Goal: Use online tool/utility: Use online tool/utility

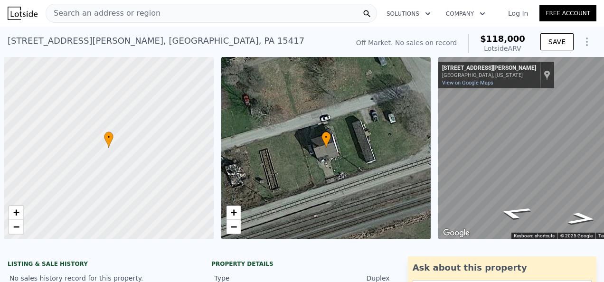
select select "30"
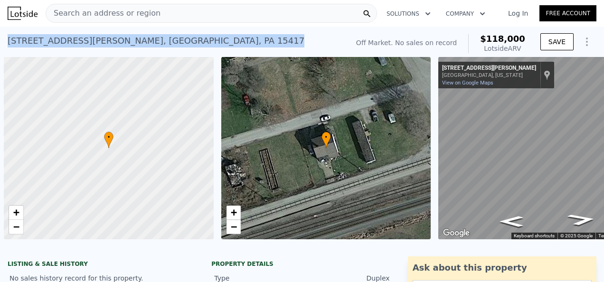
scroll to position [0, 4]
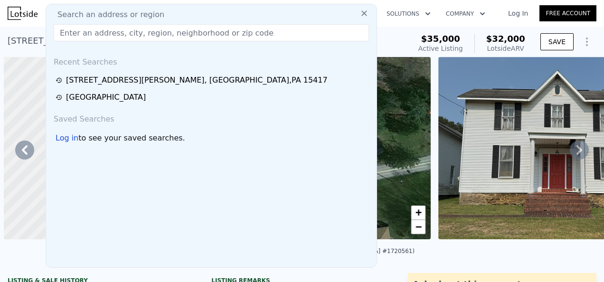
scroll to position [0, 1437]
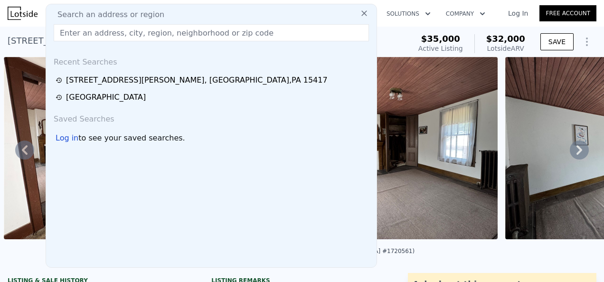
click at [574, 157] on icon at bounding box center [578, 149] width 19 height 19
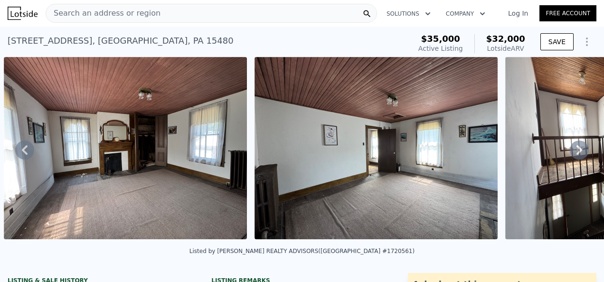
click at [570, 153] on icon at bounding box center [578, 149] width 19 height 19
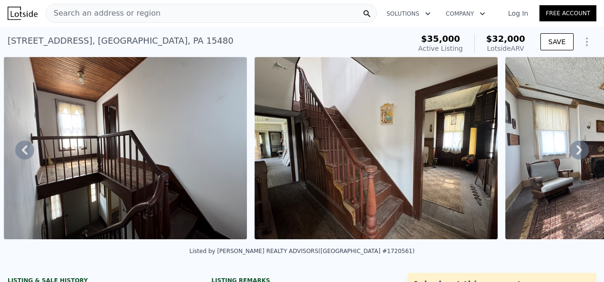
click at [570, 153] on icon at bounding box center [578, 149] width 19 height 19
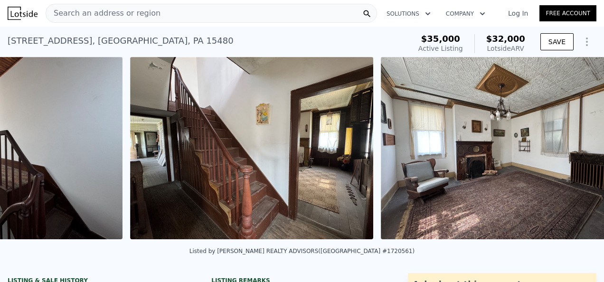
scroll to position [0, 2439]
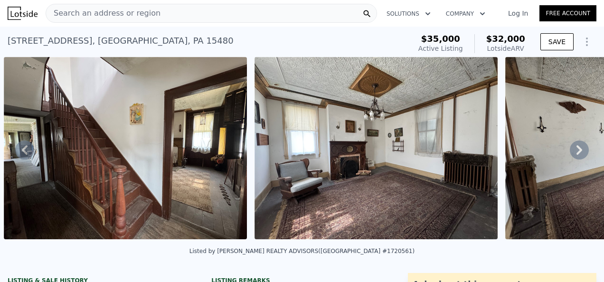
click at [570, 153] on icon at bounding box center [578, 149] width 19 height 19
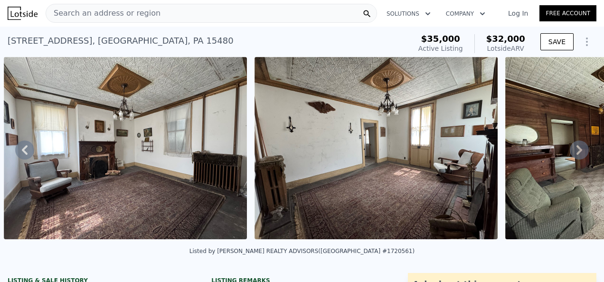
click at [570, 153] on icon at bounding box center [578, 149] width 19 height 19
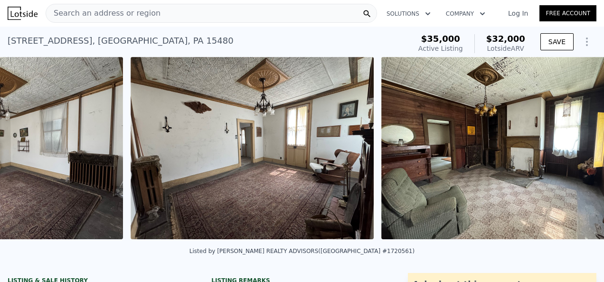
scroll to position [0, 2940]
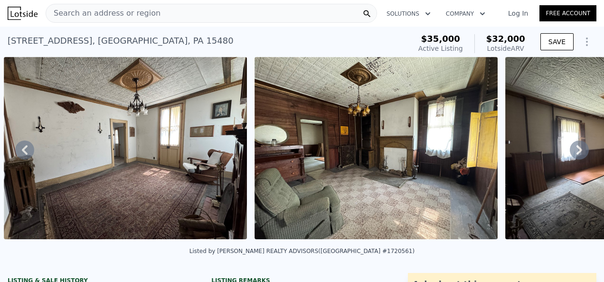
click at [570, 153] on icon at bounding box center [578, 149] width 19 height 19
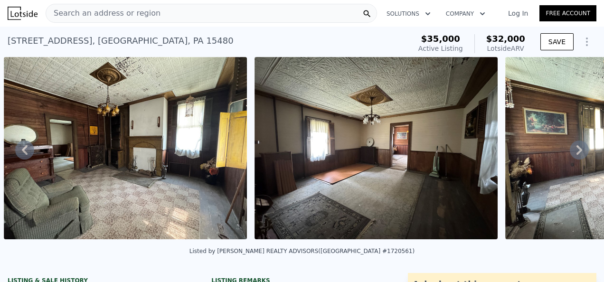
click at [570, 153] on icon at bounding box center [578, 149] width 19 height 19
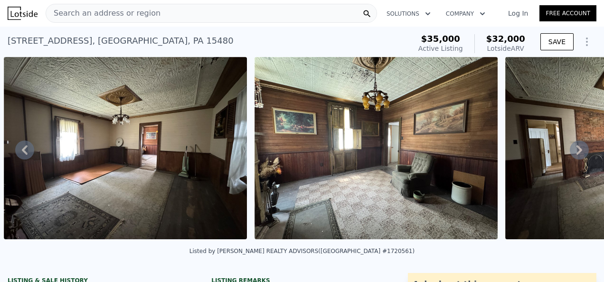
click at [570, 153] on icon at bounding box center [578, 149] width 19 height 19
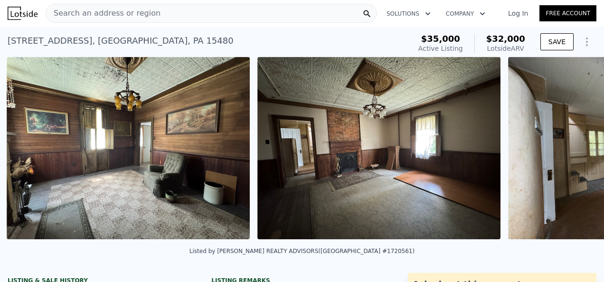
scroll to position [0, 3692]
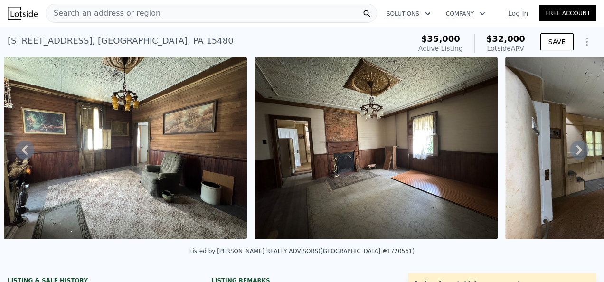
click at [570, 153] on div "• + − • + − STREET VIEW Loading... SATELLITE VIEW" at bounding box center [302, 150] width 604 height 186
click at [570, 153] on icon at bounding box center [578, 149] width 19 height 19
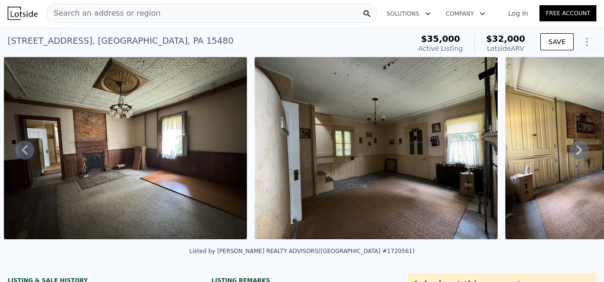
click at [570, 153] on icon at bounding box center [578, 149] width 19 height 19
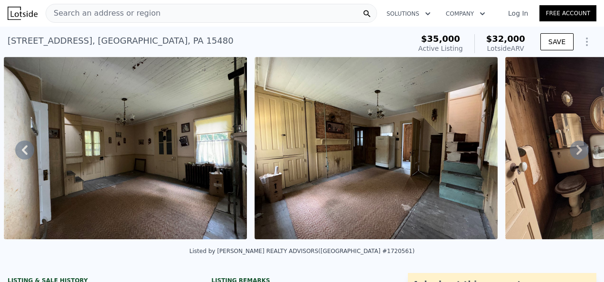
click at [570, 153] on icon at bounding box center [578, 149] width 19 height 19
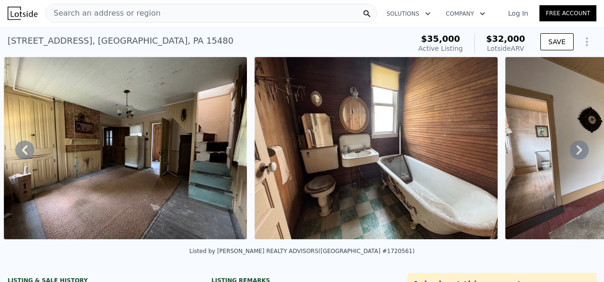
click at [570, 153] on icon at bounding box center [578, 149] width 19 height 19
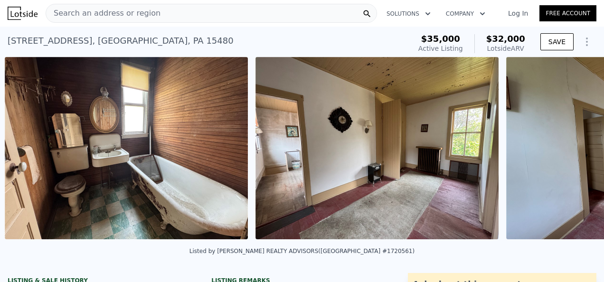
scroll to position [0, 4694]
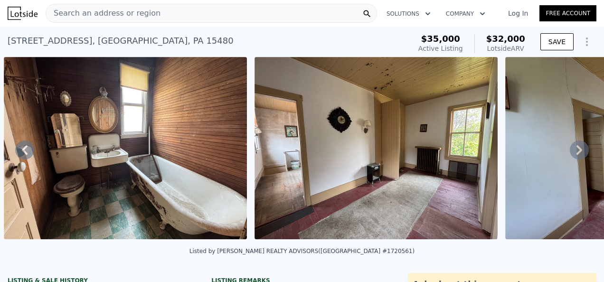
click at [570, 153] on div "• + − • + − STREET VIEW Loading... SATELLITE VIEW" at bounding box center [302, 150] width 604 height 186
click at [570, 153] on icon at bounding box center [578, 149] width 19 height 19
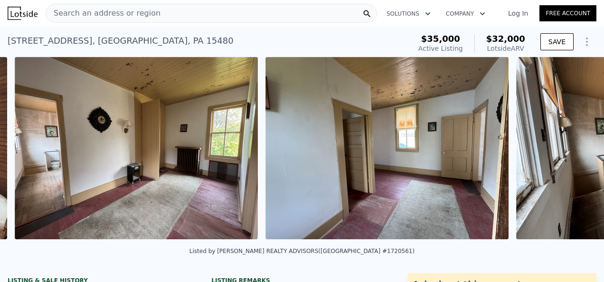
scroll to position [0, 4945]
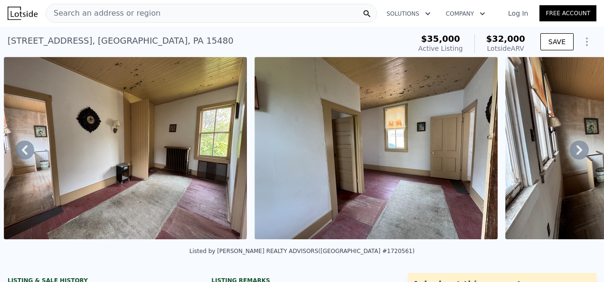
click at [570, 153] on icon at bounding box center [578, 149] width 19 height 19
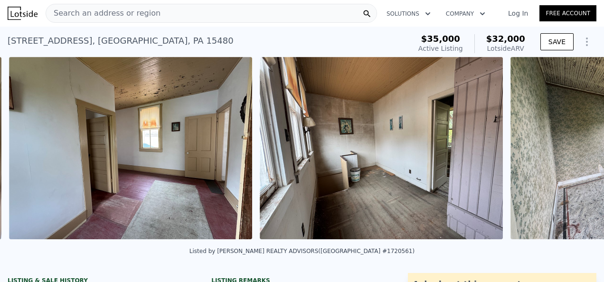
scroll to position [0, 5195]
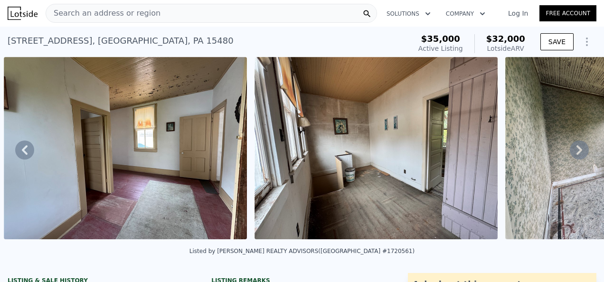
click at [570, 153] on icon at bounding box center [578, 149] width 19 height 19
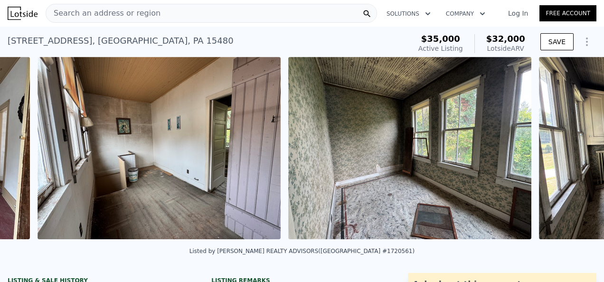
scroll to position [0, 5446]
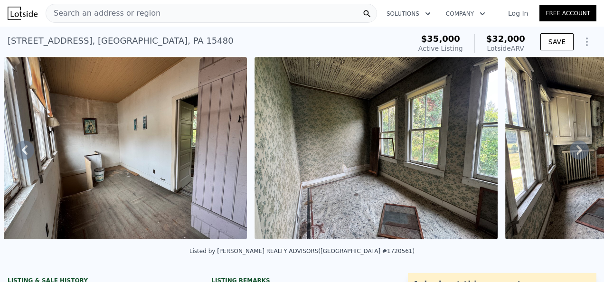
click at [570, 153] on icon at bounding box center [578, 149] width 19 height 19
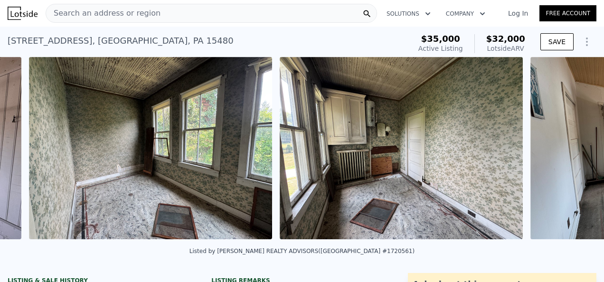
scroll to position [0, 5696]
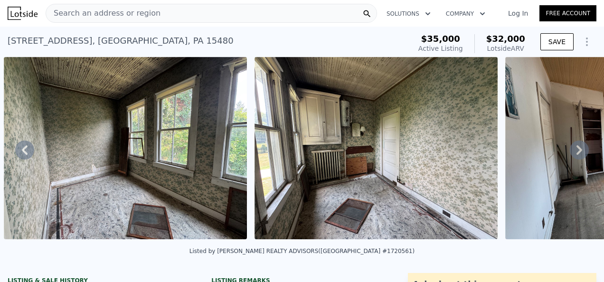
click at [570, 153] on icon at bounding box center [578, 149] width 19 height 19
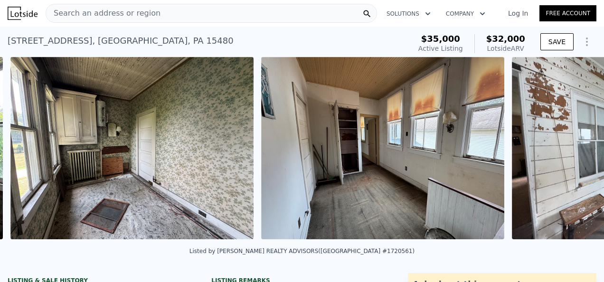
scroll to position [0, 5947]
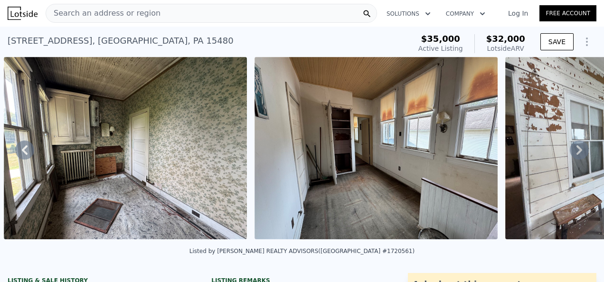
click at [570, 153] on icon at bounding box center [578, 149] width 19 height 19
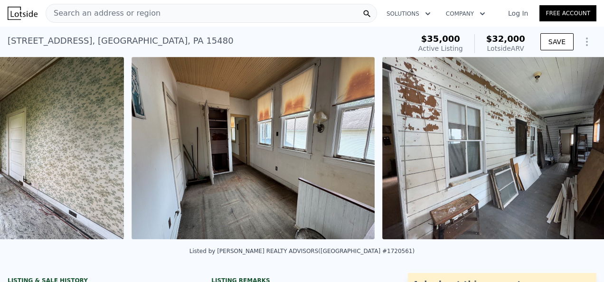
scroll to position [0, 6198]
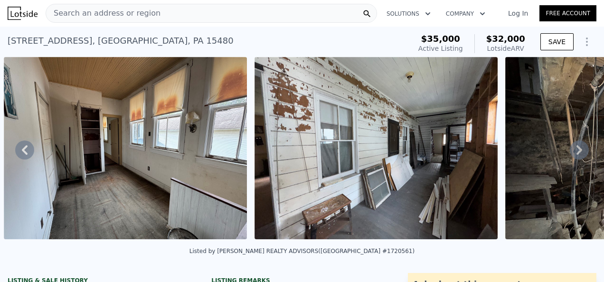
click at [570, 153] on icon at bounding box center [578, 149] width 19 height 19
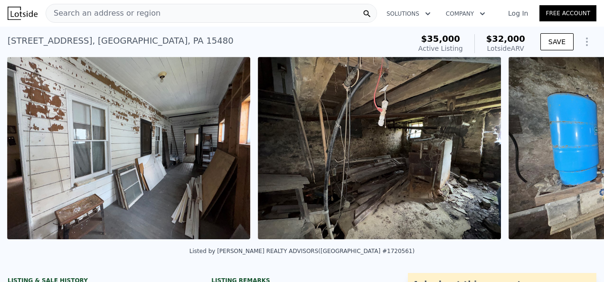
scroll to position [0, 6448]
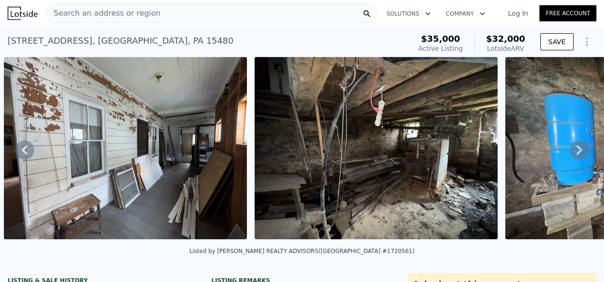
click at [570, 153] on icon at bounding box center [578, 149] width 19 height 19
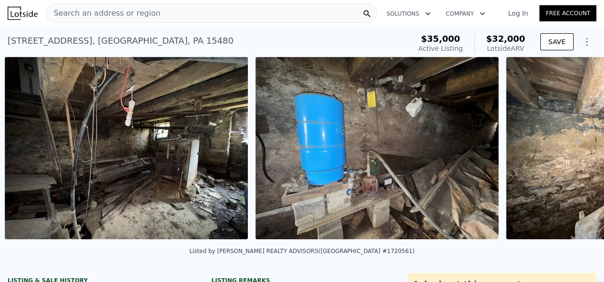
scroll to position [0, 6699]
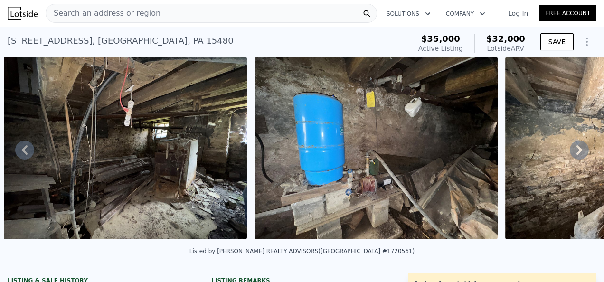
click at [570, 153] on icon at bounding box center [578, 149] width 19 height 19
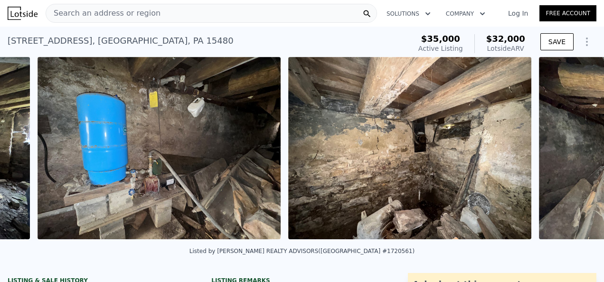
scroll to position [0, 6949]
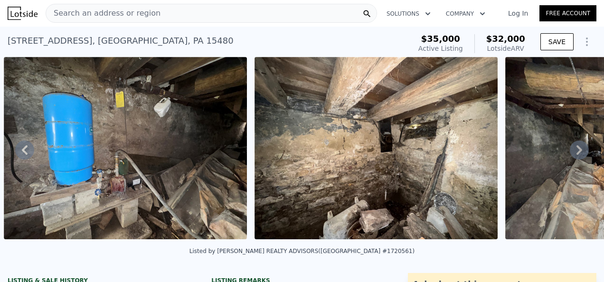
click at [570, 153] on icon at bounding box center [578, 149] width 19 height 19
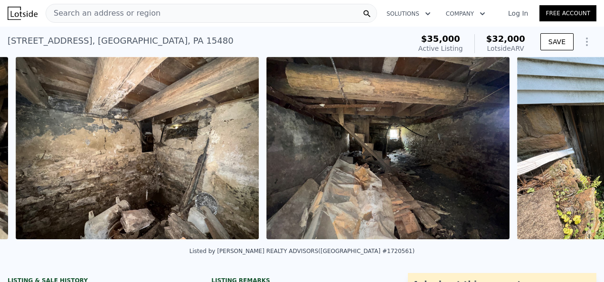
scroll to position [0, 7200]
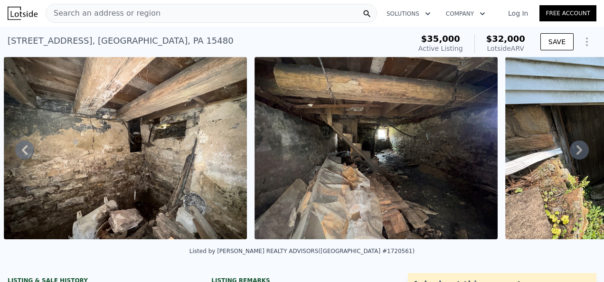
click at [570, 153] on icon at bounding box center [578, 149] width 19 height 19
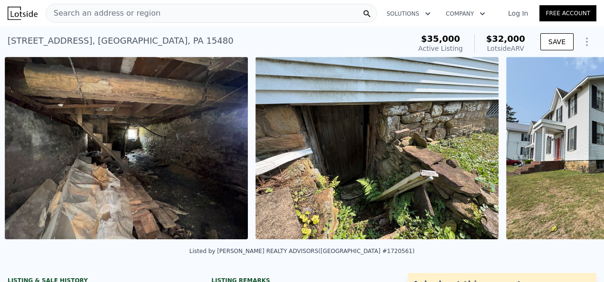
scroll to position [0, 7450]
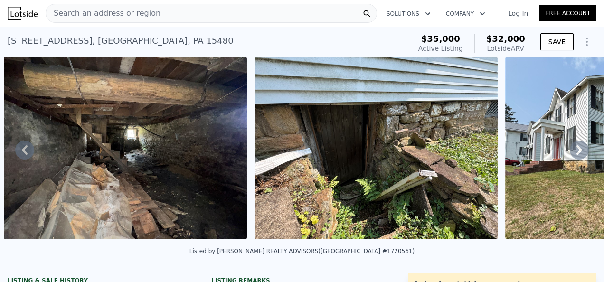
click at [570, 153] on icon at bounding box center [578, 149] width 19 height 19
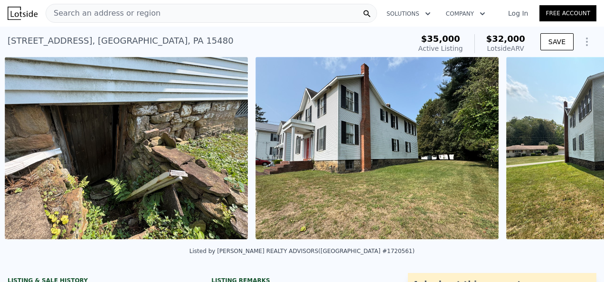
scroll to position [0, 7701]
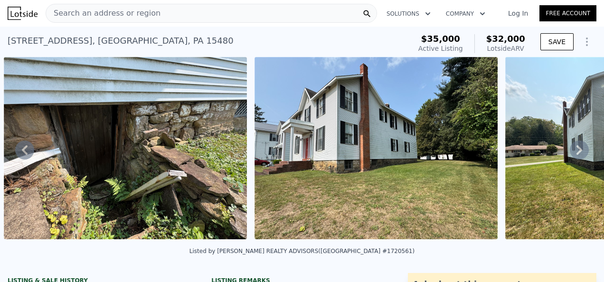
click at [570, 153] on icon at bounding box center [578, 149] width 19 height 19
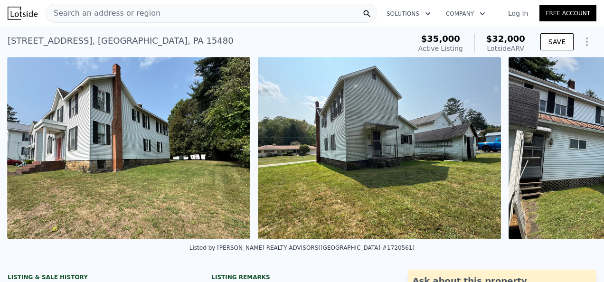
scroll to position [0, 7952]
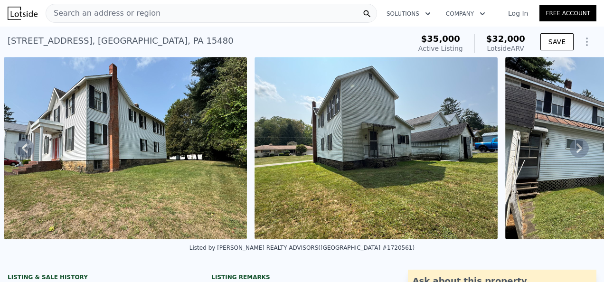
click at [570, 153] on icon at bounding box center [578, 148] width 19 height 19
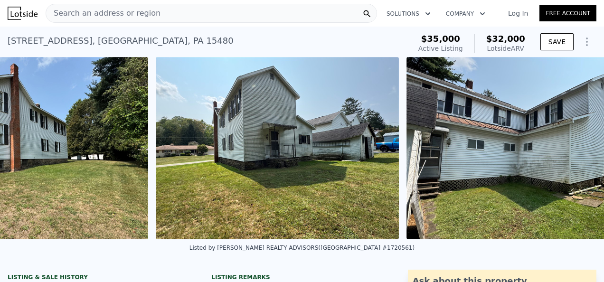
scroll to position [0, 8107]
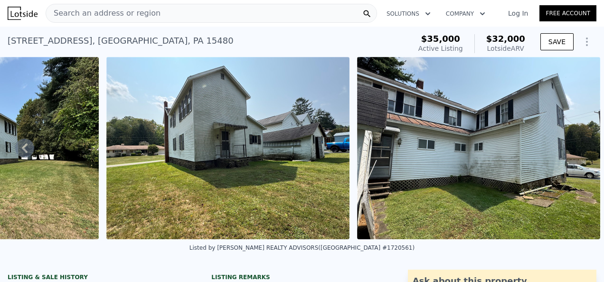
click at [27, 152] on icon at bounding box center [24, 148] width 19 height 19
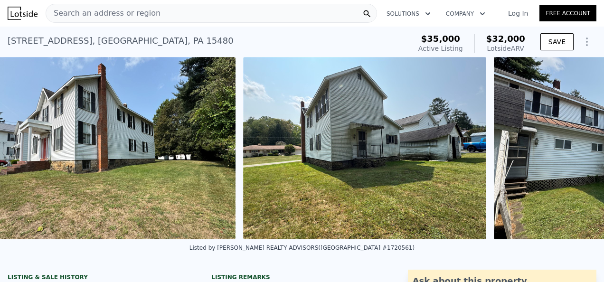
scroll to position [0, 7952]
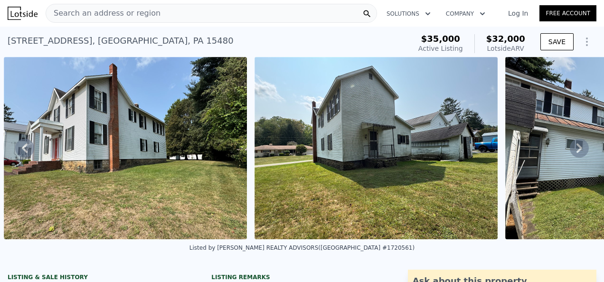
click at [569, 152] on icon at bounding box center [578, 148] width 19 height 19
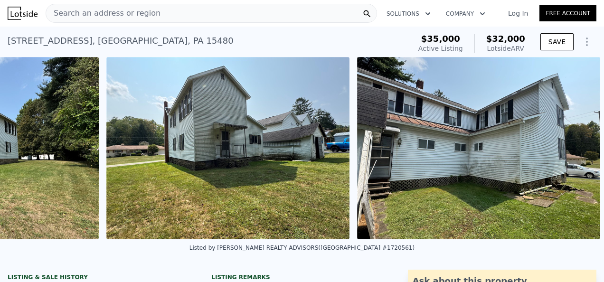
scroll to position [0, 8107]
click at [26, 151] on icon at bounding box center [24, 148] width 19 height 19
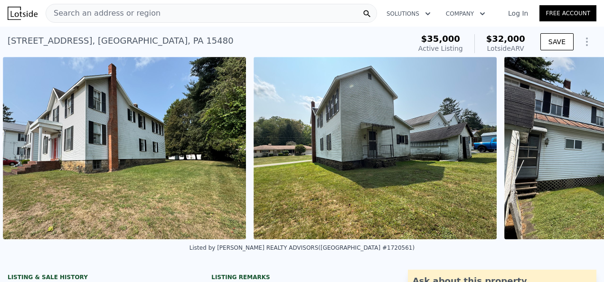
scroll to position [0, 7952]
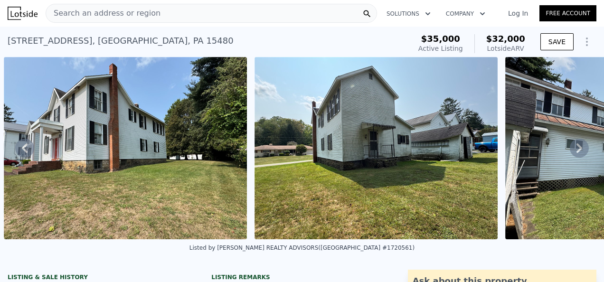
click at [26, 151] on icon at bounding box center [24, 148] width 19 height 19
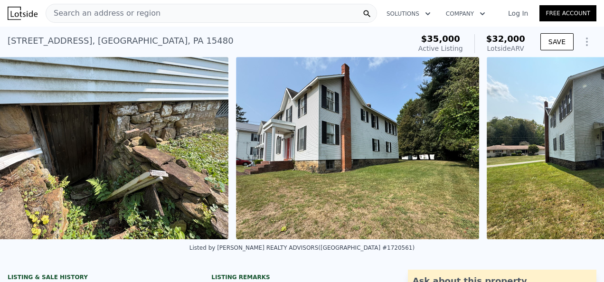
scroll to position [0, 7701]
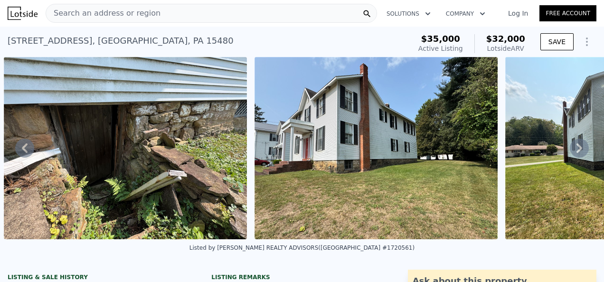
click at [26, 151] on icon at bounding box center [24, 148] width 19 height 19
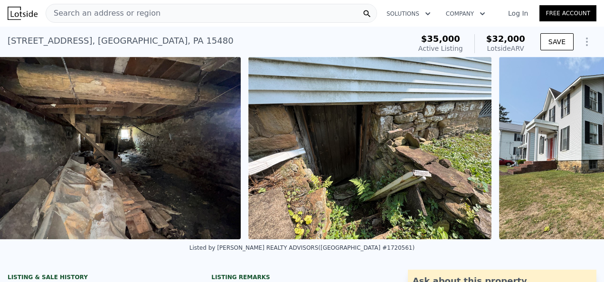
scroll to position [0, 7450]
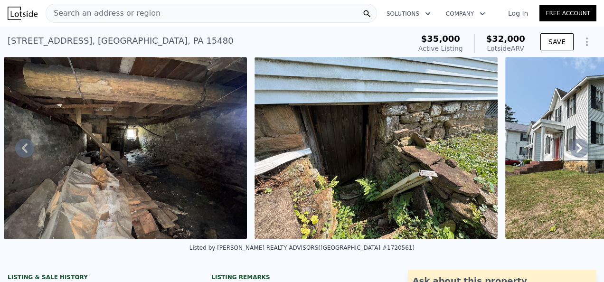
click at [26, 151] on icon at bounding box center [24, 148] width 19 height 19
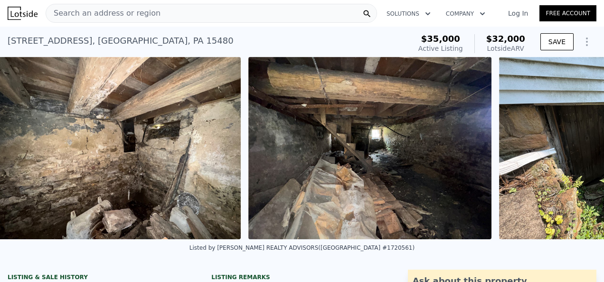
scroll to position [0, 7200]
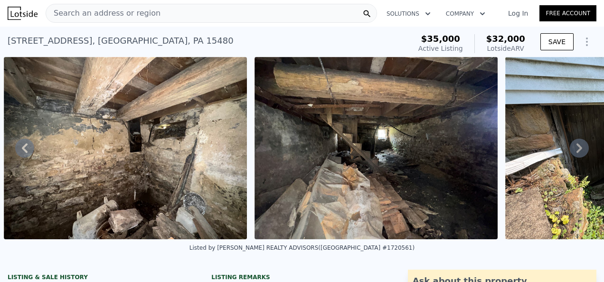
click at [26, 151] on icon at bounding box center [24, 148] width 19 height 19
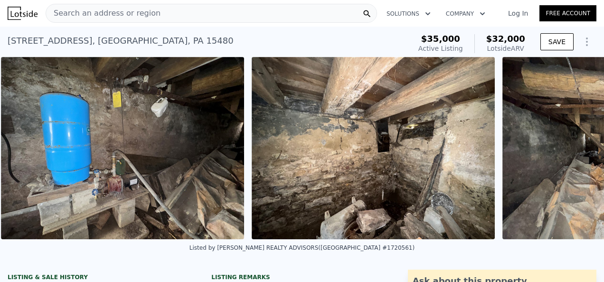
scroll to position [0, 6949]
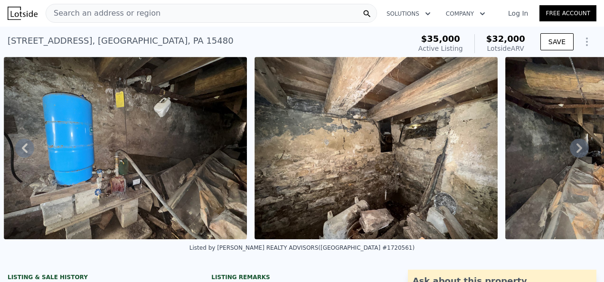
click at [26, 151] on icon at bounding box center [24, 148] width 19 height 19
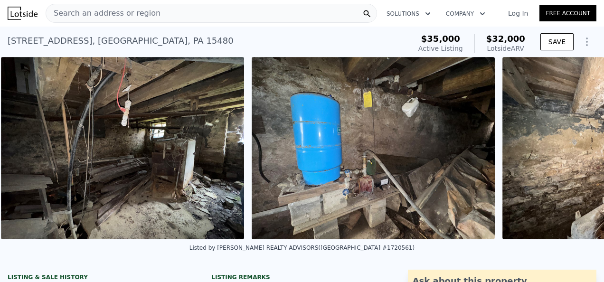
scroll to position [0, 6699]
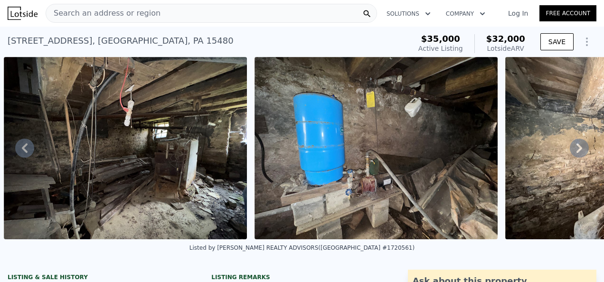
click at [26, 151] on icon at bounding box center [24, 148] width 19 height 19
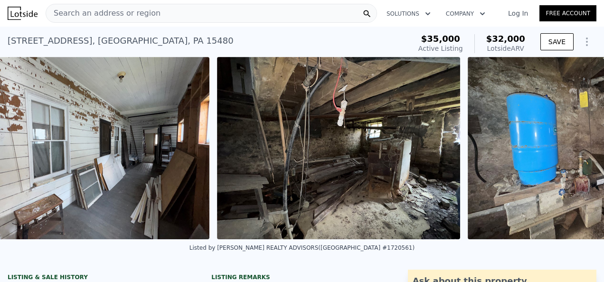
scroll to position [0, 6448]
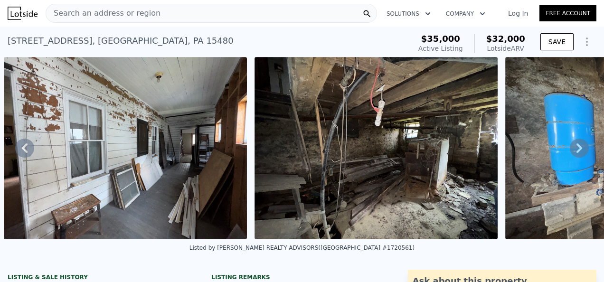
click at [26, 151] on icon at bounding box center [24, 148] width 19 height 19
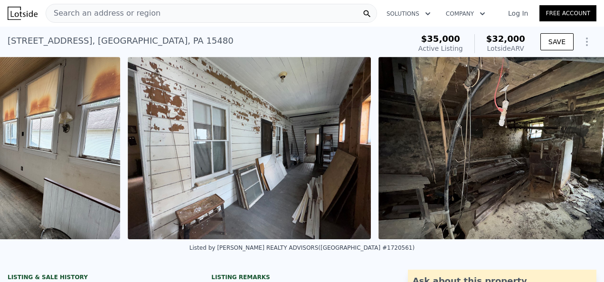
scroll to position [0, 6198]
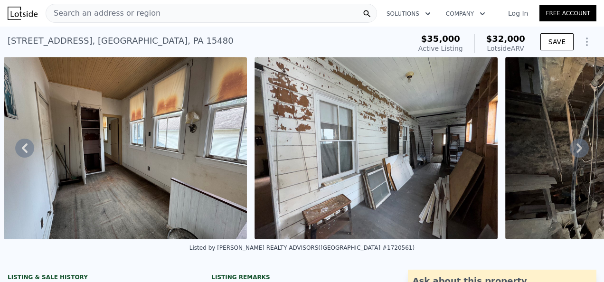
click at [26, 151] on icon at bounding box center [24, 148] width 19 height 19
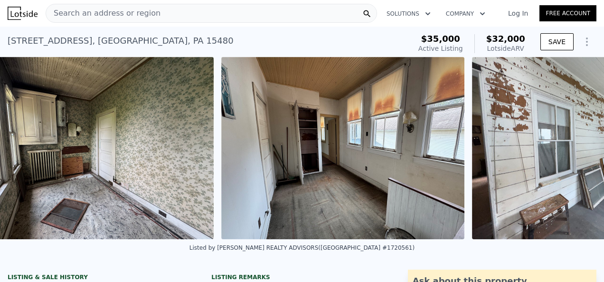
scroll to position [0, 5947]
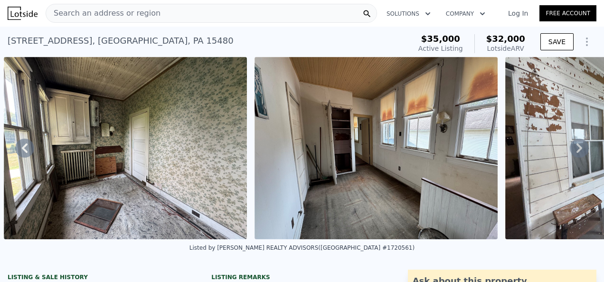
click at [26, 151] on icon at bounding box center [24, 148] width 19 height 19
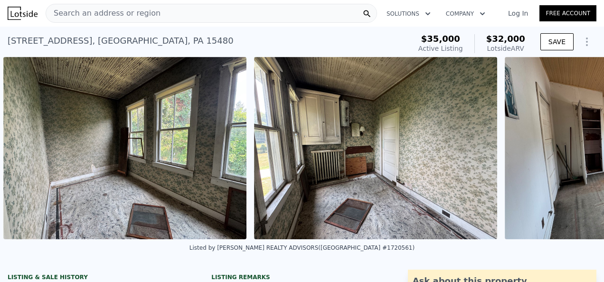
scroll to position [0, 5696]
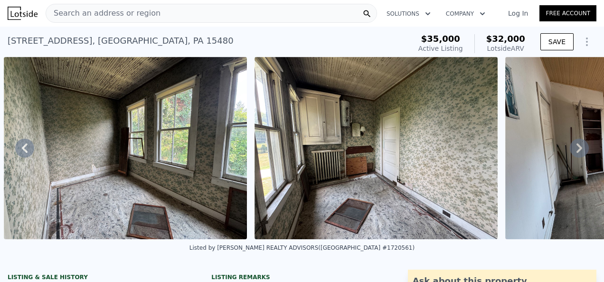
click at [26, 151] on icon at bounding box center [24, 148] width 19 height 19
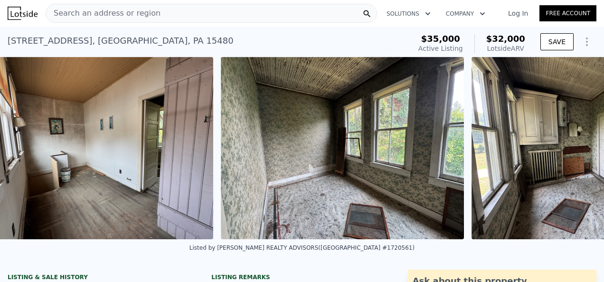
scroll to position [0, 5446]
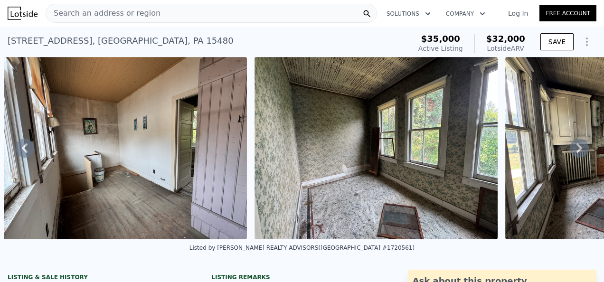
click at [24, 149] on icon at bounding box center [24, 148] width 19 height 19
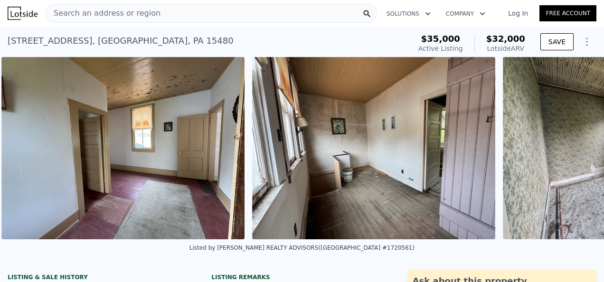
scroll to position [0, 5195]
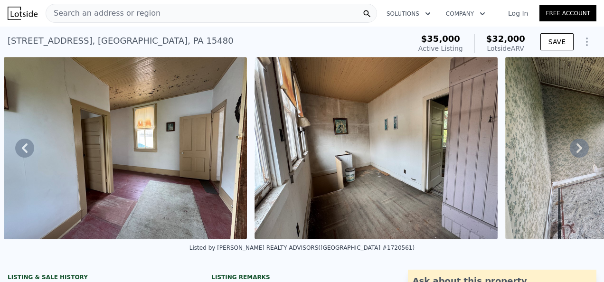
click at [25, 149] on icon at bounding box center [25, 147] width 6 height 9
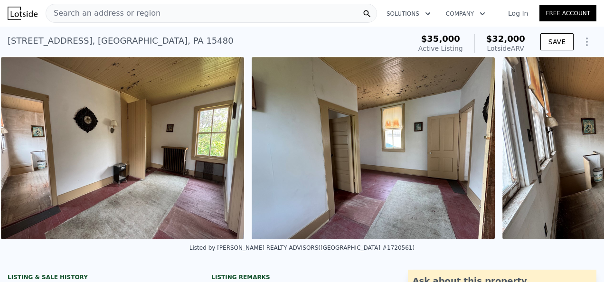
scroll to position [0, 4945]
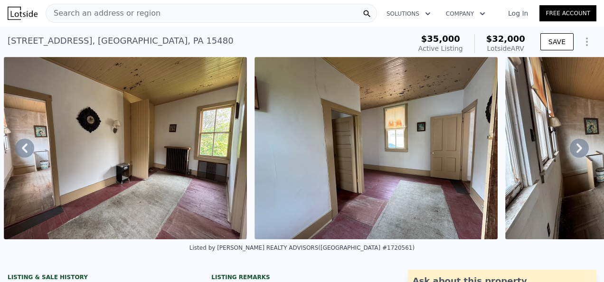
click at [25, 149] on icon at bounding box center [25, 147] width 6 height 9
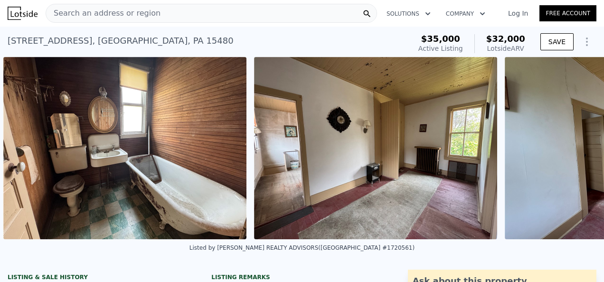
scroll to position [0, 4694]
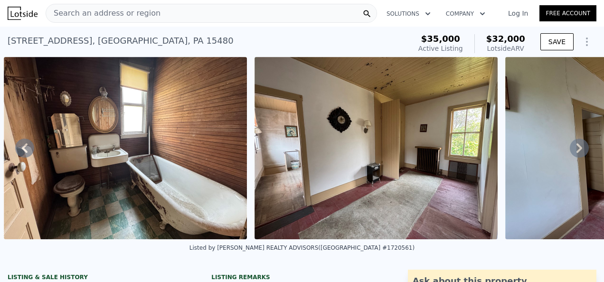
click at [25, 149] on icon at bounding box center [25, 147] width 6 height 9
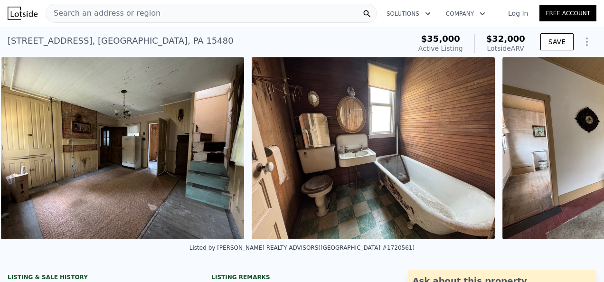
scroll to position [0, 4443]
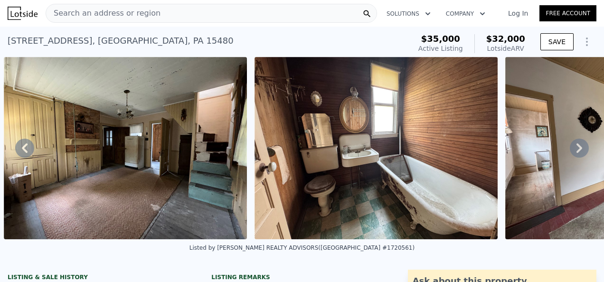
click at [25, 149] on icon at bounding box center [25, 147] width 6 height 9
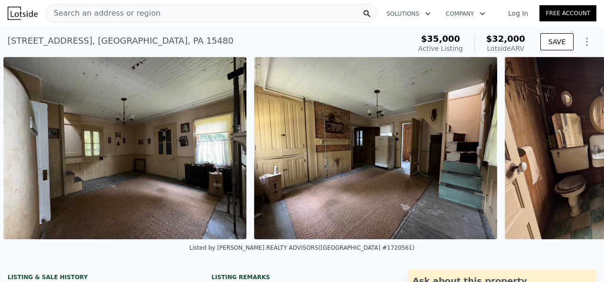
scroll to position [0, 4193]
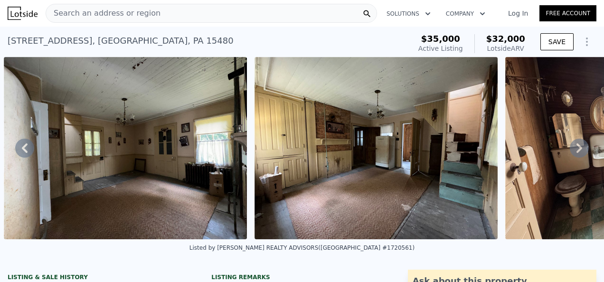
click at [25, 149] on icon at bounding box center [25, 147] width 6 height 9
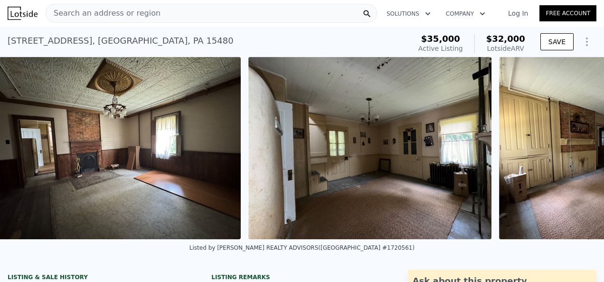
scroll to position [0, 3942]
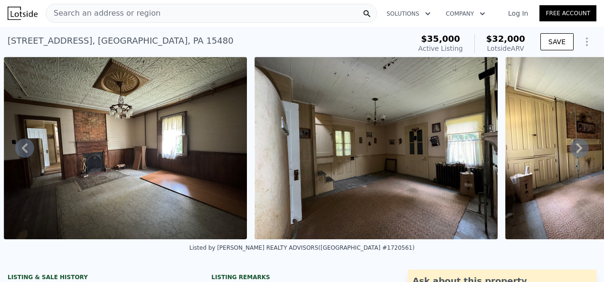
click at [25, 149] on icon at bounding box center [25, 147] width 6 height 9
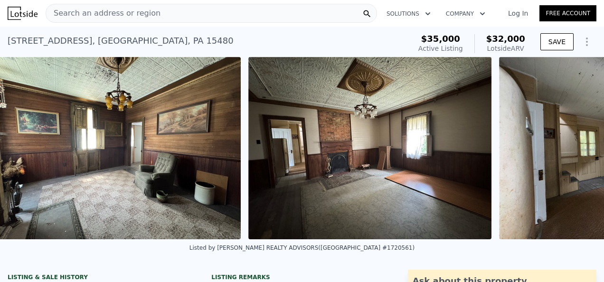
scroll to position [0, 3692]
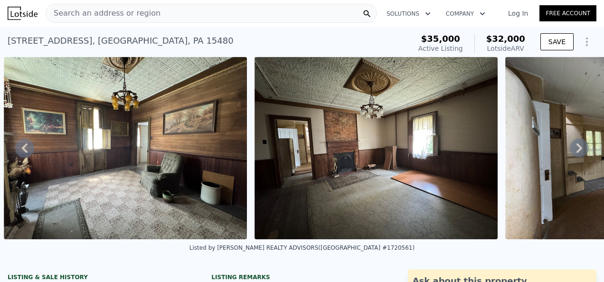
click at [25, 149] on icon at bounding box center [25, 147] width 6 height 9
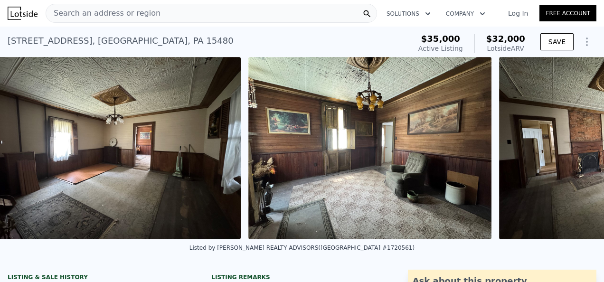
scroll to position [0, 3441]
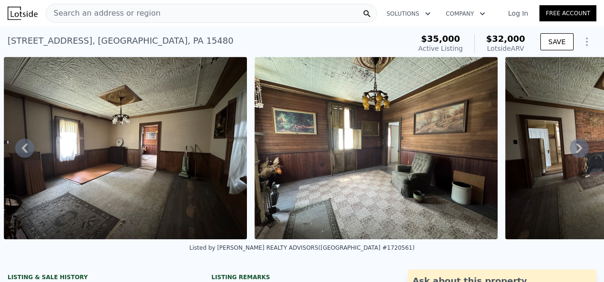
click at [25, 149] on icon at bounding box center [25, 147] width 6 height 9
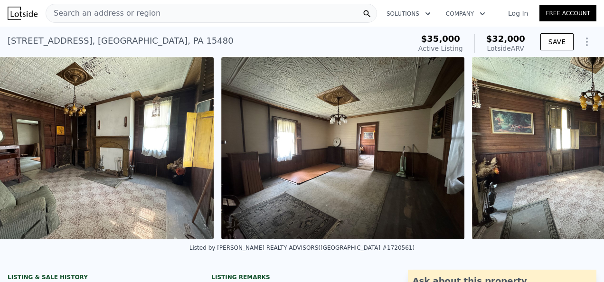
scroll to position [0, 3191]
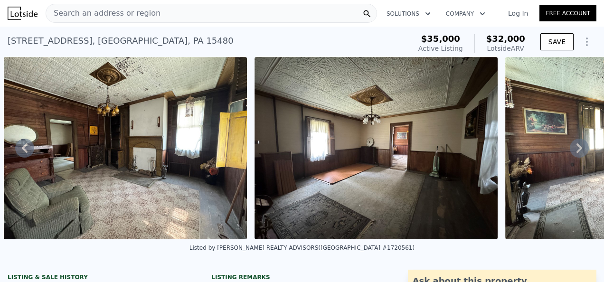
click at [25, 149] on icon at bounding box center [25, 147] width 6 height 9
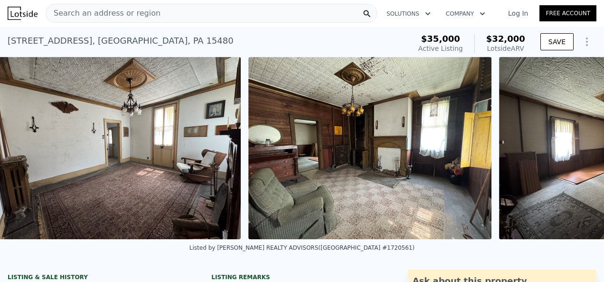
scroll to position [0, 2940]
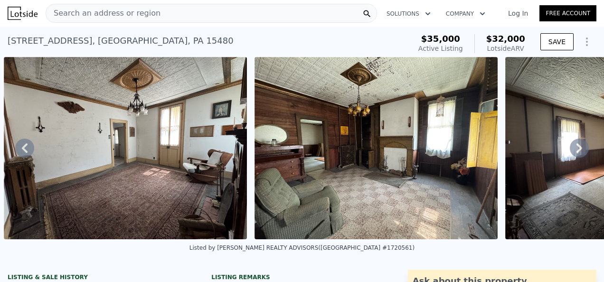
click at [25, 149] on icon at bounding box center [25, 147] width 6 height 9
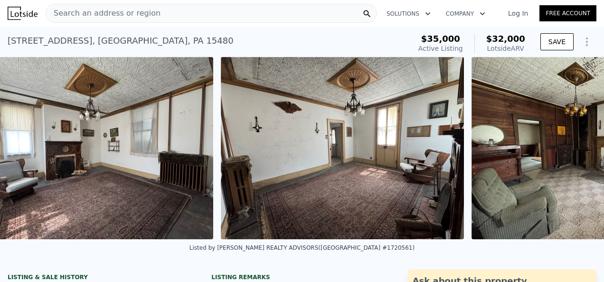
scroll to position [0, 2689]
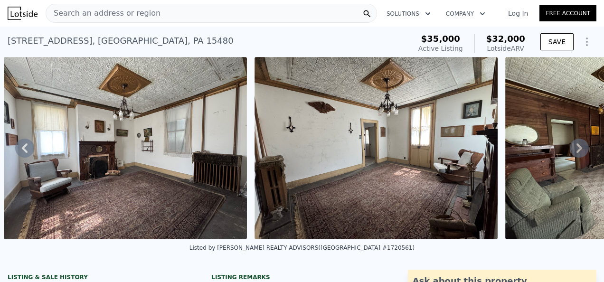
click at [25, 149] on icon at bounding box center [25, 147] width 6 height 9
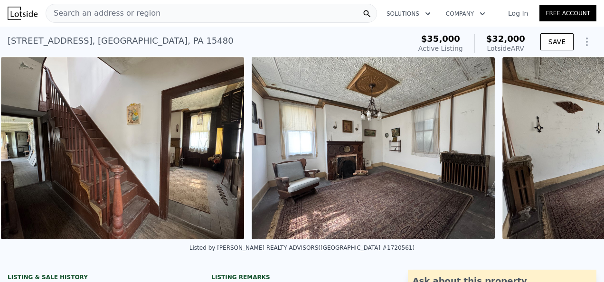
scroll to position [0, 2439]
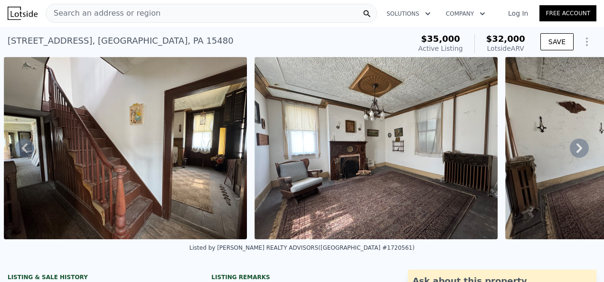
click at [25, 149] on icon at bounding box center [25, 147] width 6 height 9
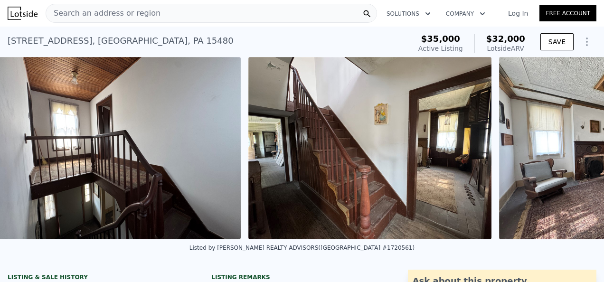
scroll to position [0, 2188]
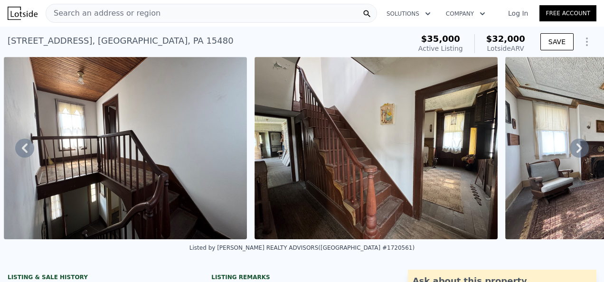
click at [25, 149] on icon at bounding box center [25, 147] width 6 height 9
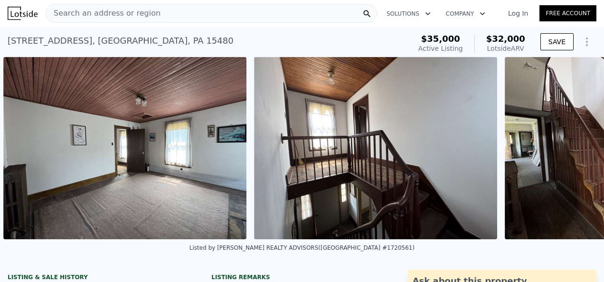
scroll to position [0, 1938]
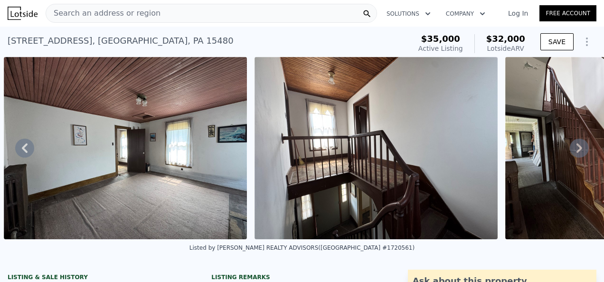
click at [25, 149] on icon at bounding box center [25, 147] width 6 height 9
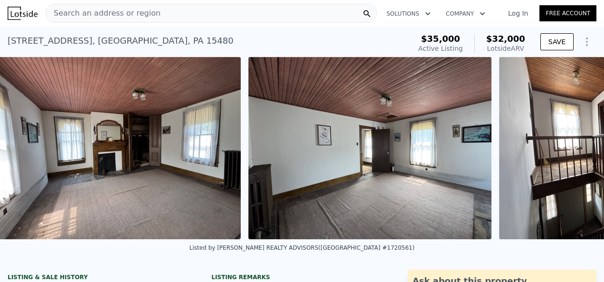
scroll to position [0, 1687]
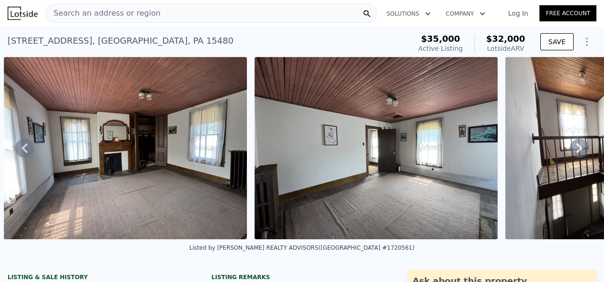
click at [25, 149] on icon at bounding box center [25, 147] width 6 height 9
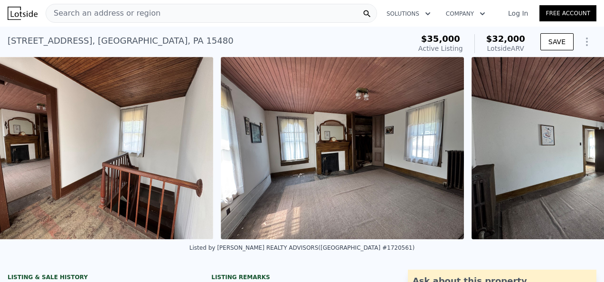
scroll to position [0, 1437]
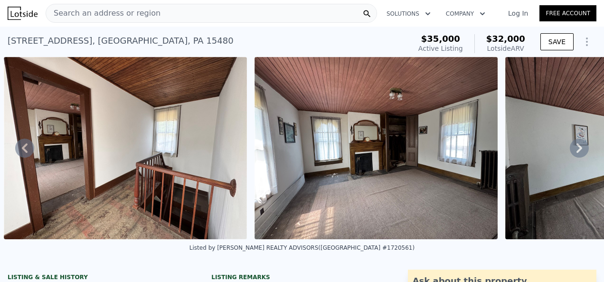
click at [25, 149] on icon at bounding box center [25, 147] width 6 height 9
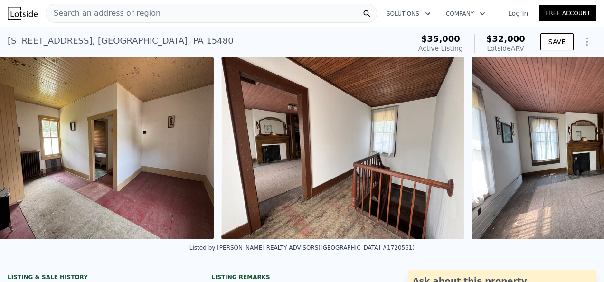
scroll to position [0, 1186]
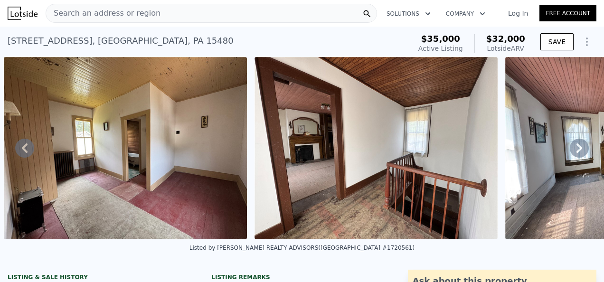
click at [25, 149] on icon at bounding box center [25, 147] width 6 height 9
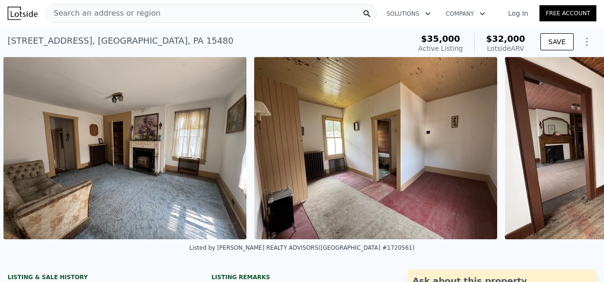
scroll to position [0, 935]
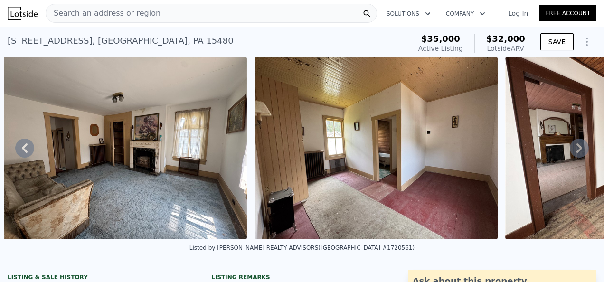
click at [25, 149] on icon at bounding box center [25, 147] width 6 height 9
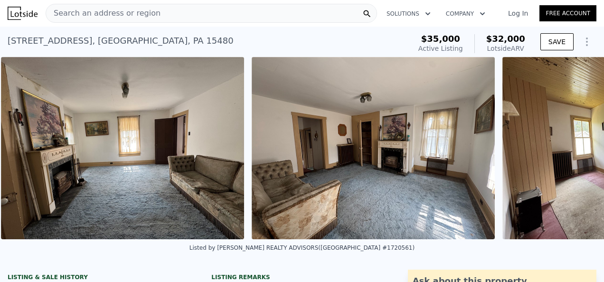
scroll to position [0, 685]
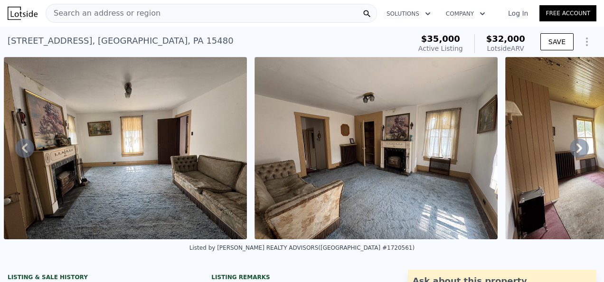
click at [25, 149] on icon at bounding box center [25, 147] width 6 height 9
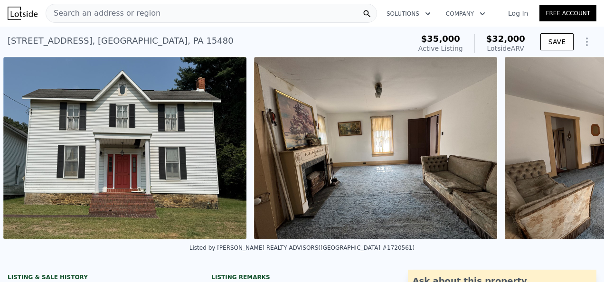
scroll to position [0, 434]
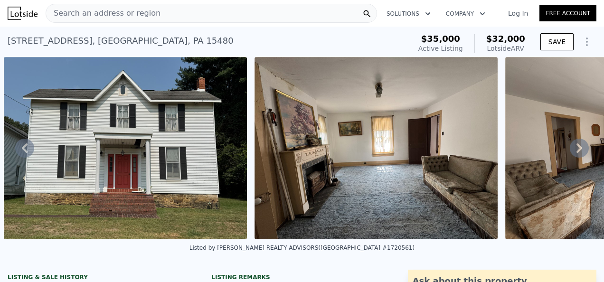
click at [25, 149] on icon at bounding box center [25, 147] width 6 height 9
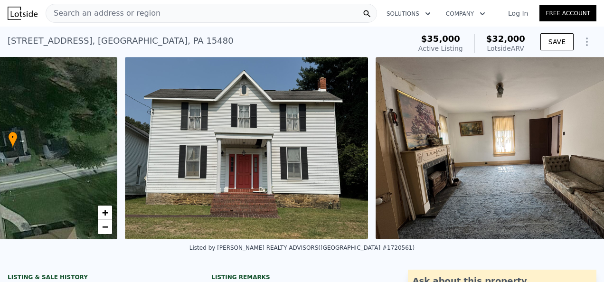
scroll to position [0, 221]
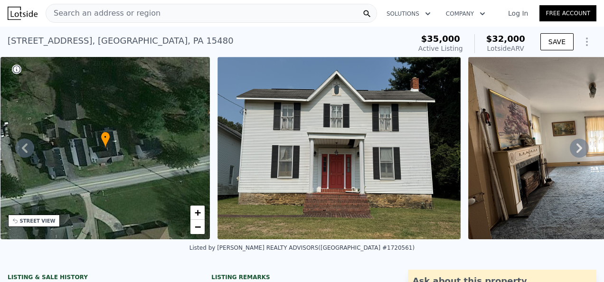
click at [25, 149] on icon at bounding box center [25, 147] width 6 height 9
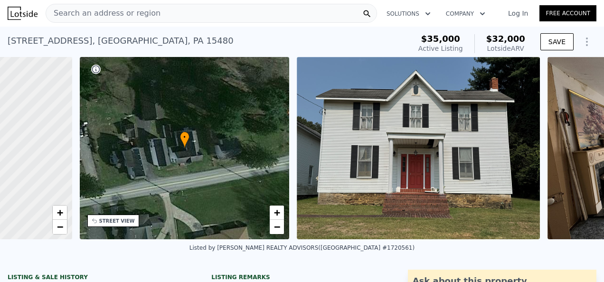
scroll to position [0, 4]
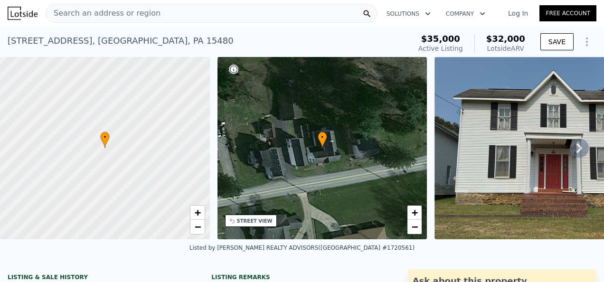
click at [569, 151] on icon at bounding box center [578, 148] width 19 height 19
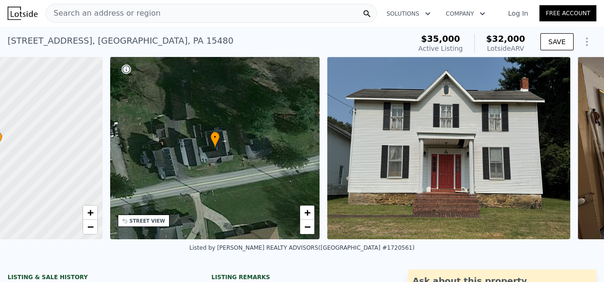
click at [567, 151] on div "• + − • + − STREET VIEW Loading... SATELLITE VIEW" at bounding box center [302, 148] width 604 height 182
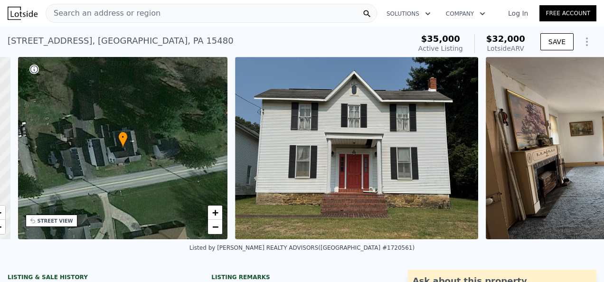
scroll to position [0, 221]
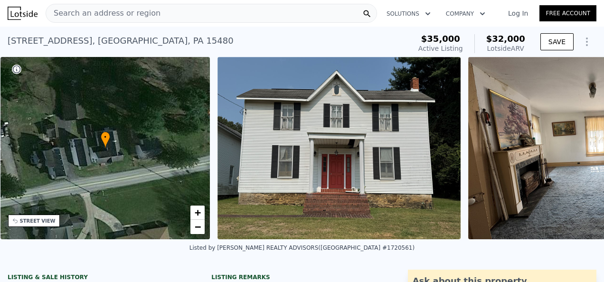
click at [567, 151] on img at bounding box center [589, 148] width 243 height 182
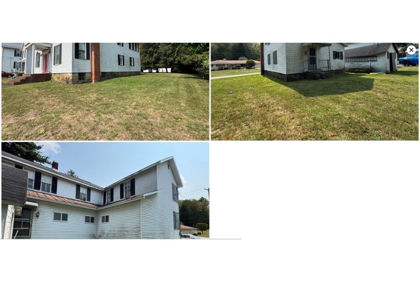
scroll to position [3514, 0]
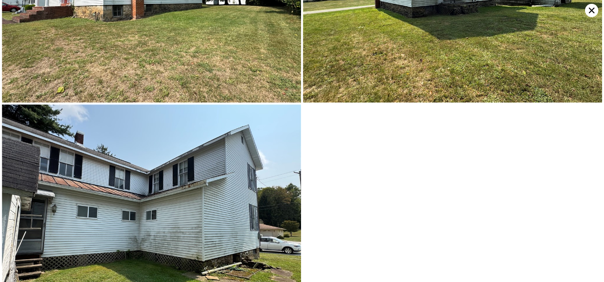
click at [238, 231] on img at bounding box center [151, 216] width 299 height 224
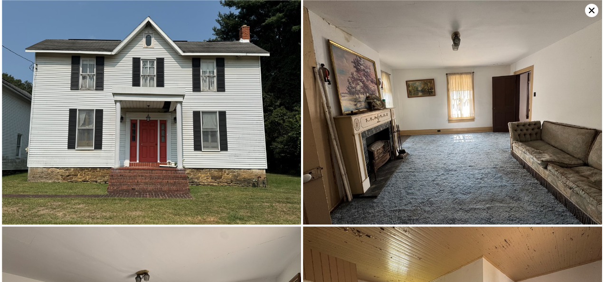
click at [590, 9] on icon at bounding box center [591, 11] width 6 height 6
